Goal: Task Accomplishment & Management: Use online tool/utility

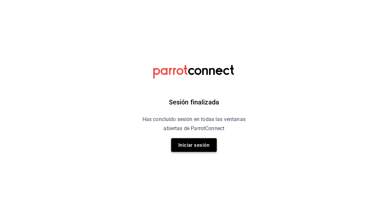
click at [185, 144] on button "Iniciar sesión" at bounding box center [194, 145] width 46 height 14
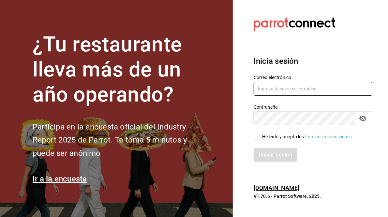
type input "juan.camacho@grupocosteno.com"
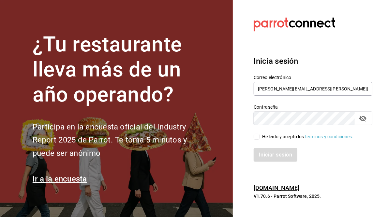
click at [254, 137] on input "He leído y acepto los Términos y condiciones." at bounding box center [256, 137] width 6 height 6
checkbox input "true"
click at [276, 155] on button "Iniciar sesión" at bounding box center [275, 155] width 44 height 14
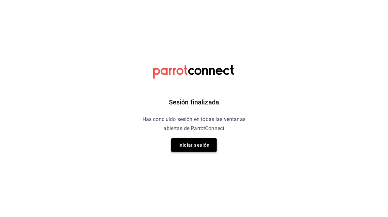
click at [187, 148] on button "Iniciar sesión" at bounding box center [194, 145] width 46 height 14
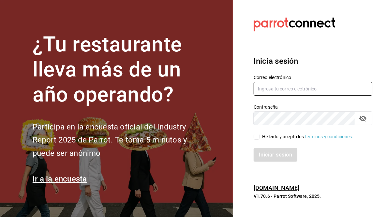
type input "[PERSON_NAME][EMAIL_ADDRESS][PERSON_NAME][DOMAIN_NAME]"
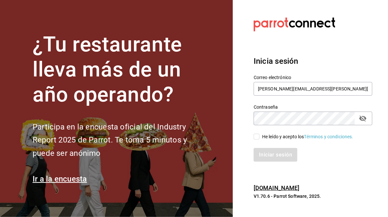
drag, startPoint x: 256, startPoint y: 138, endPoint x: 267, endPoint y: 138, distance: 11.1
click at [267, 138] on label "He leído y acepto los Términos y condiciones." at bounding box center [303, 137] width 100 height 7
click at [259, 138] on input "He leído y acepto los Términos y condiciones." at bounding box center [256, 137] width 6 height 6
click at [267, 138] on div "He leído y acepto los Términos y condiciones." at bounding box center [307, 137] width 91 height 7
click at [259, 138] on input "He leído y acepto los Términos y condiciones." at bounding box center [256, 137] width 6 height 6
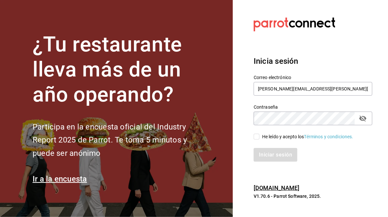
click at [267, 138] on div "He leído y acepto los Términos y condiciones." at bounding box center [307, 137] width 91 height 7
click at [259, 138] on input "He leído y acepto los Términos y condiciones." at bounding box center [256, 137] width 6 height 6
checkbox input "true"
click at [275, 160] on button "Iniciar sesión" at bounding box center [275, 155] width 44 height 14
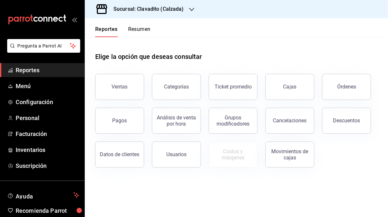
click at [253, 46] on div "Elige la opción que deseas consultar" at bounding box center [236, 51] width 282 height 29
click at [124, 88] on div "Ventas" at bounding box center [120, 87] width 16 height 6
